Goal: Book appointment/travel/reservation

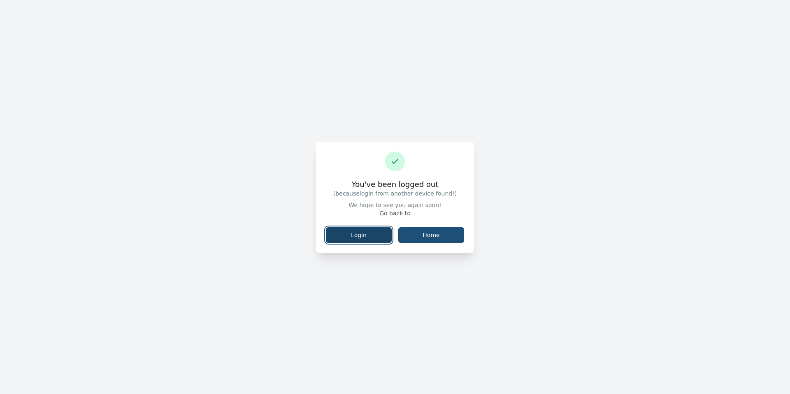
click at [364, 227] on link "Login" at bounding box center [359, 235] width 66 height 16
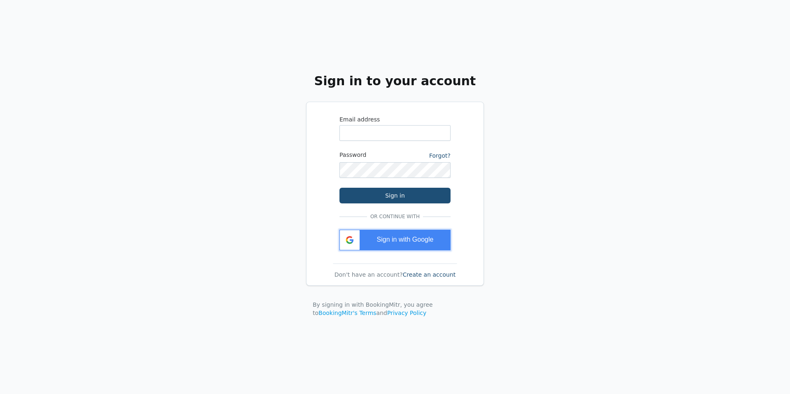
click at [381, 235] on div "Sign in with Google" at bounding box center [395, 240] width 111 height 21
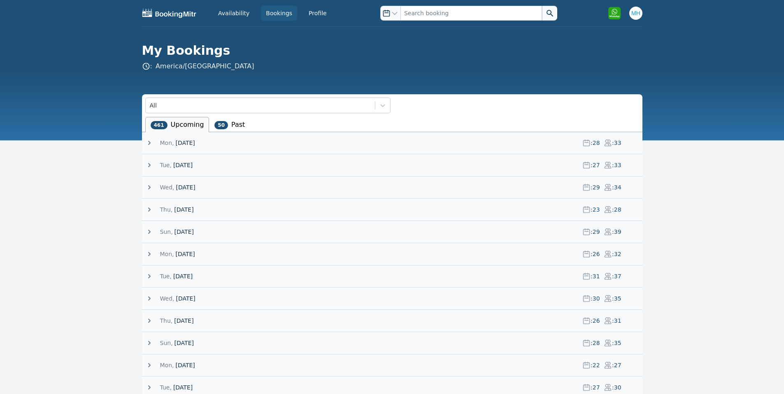
click at [192, 207] on span "11 September 25" at bounding box center [183, 209] width 19 height 8
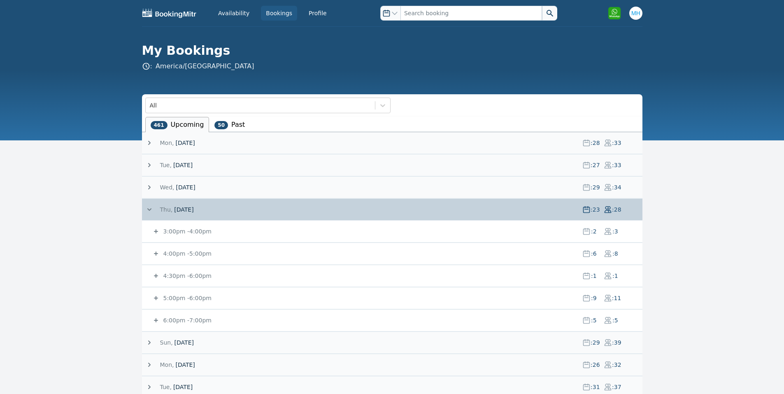
click at [192, 207] on span "11 September 25" at bounding box center [183, 209] width 19 height 8
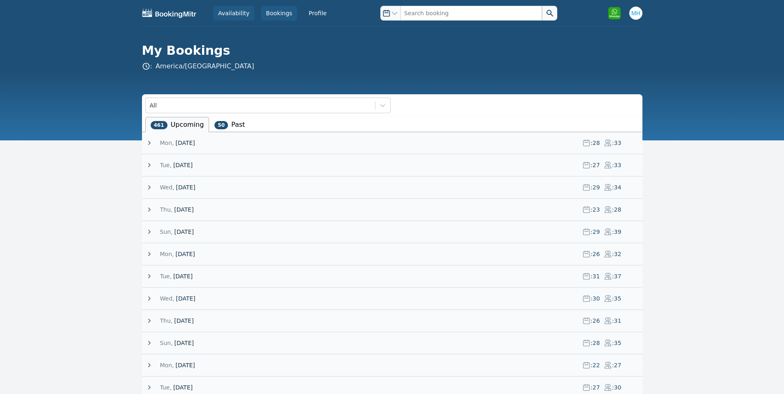
click at [234, 11] on link "Availability" at bounding box center [233, 13] width 41 height 15
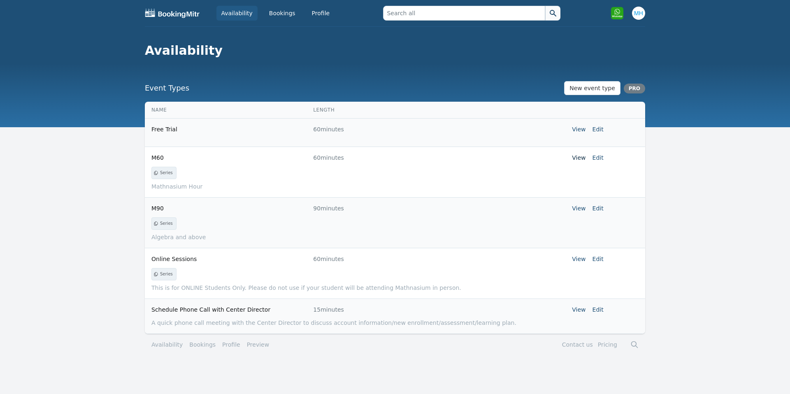
click at [580, 157] on link "View" at bounding box center [579, 157] width 14 height 7
click at [584, 209] on link "View" at bounding box center [579, 208] width 14 height 7
click at [577, 257] on link "View" at bounding box center [579, 259] width 14 height 7
click at [578, 309] on link "View" at bounding box center [579, 309] width 14 height 7
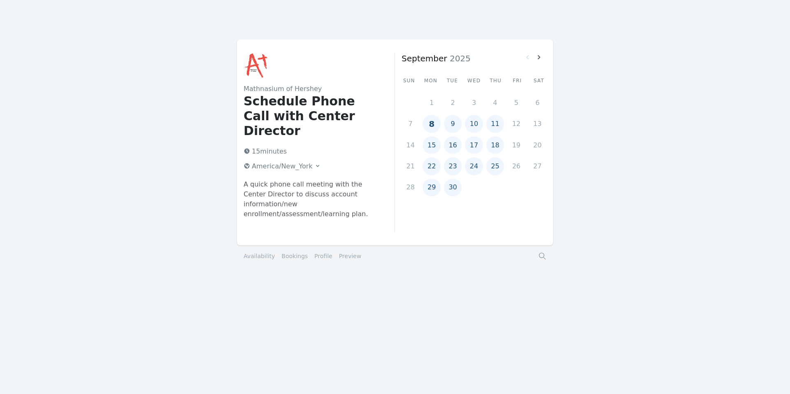
click at [449, 125] on button "9" at bounding box center [453, 124] width 18 height 18
